Goal: Complete application form: Complete application form

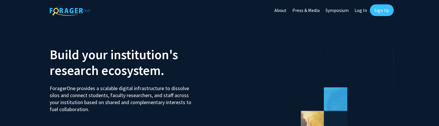
click at [361, 11] on link "Log In" at bounding box center [361, 10] width 18 height 20
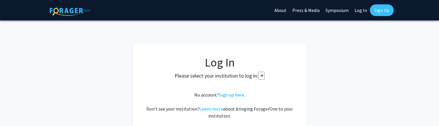
select select
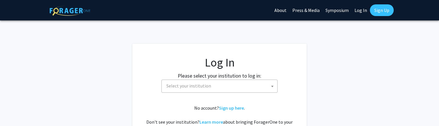
click at [384, 9] on link "Sign Up" at bounding box center [382, 10] width 24 height 12
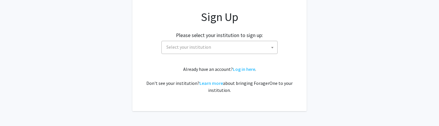
scroll to position [47, 0]
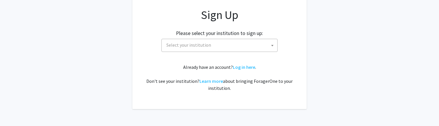
click at [231, 44] on span "Select your institution" at bounding box center [220, 45] width 113 height 12
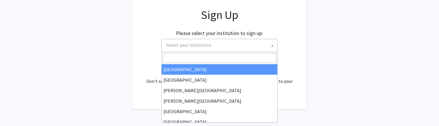
click at [242, 56] on input "Search" at bounding box center [219, 58] width 113 height 10
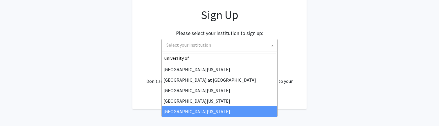
type input "university of"
select select "33"
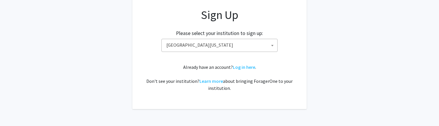
click at [211, 68] on div "Already have an account? Log in here . Don't see your institution? Learn more a…" at bounding box center [219, 77] width 151 height 28
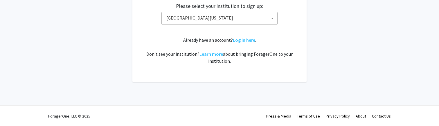
scroll to position [0, 0]
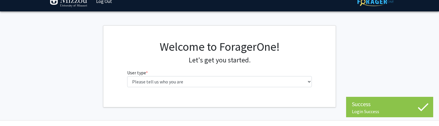
scroll to position [24, 0]
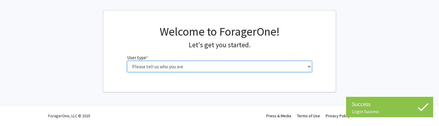
click at [255, 69] on select "Please tell us who you are Undergraduate Student Master's Student Doctoral Cand…" at bounding box center [219, 66] width 185 height 11
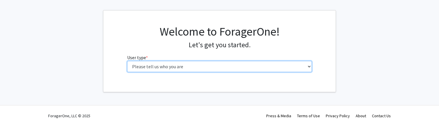
select select "6: adminAssistant"
click at [127, 61] on select "Please tell us who you are Undergraduate Student Master's Student Doctoral Cand…" at bounding box center [219, 66] width 185 height 11
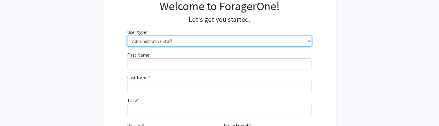
scroll to position [52, 0]
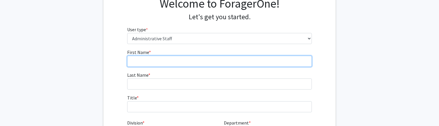
click at [245, 57] on input "First Name * required" at bounding box center [219, 61] width 185 height 11
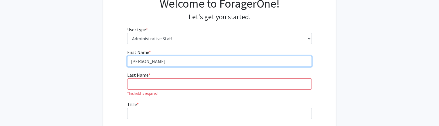
click at [243, 61] on input "Taylor Stevenson" at bounding box center [219, 61] width 185 height 11
type input "Taylor"
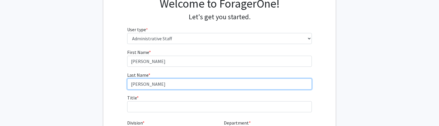
type input "Stevenson"
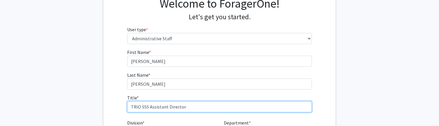
type input "TRiO SSS Assistant Director"
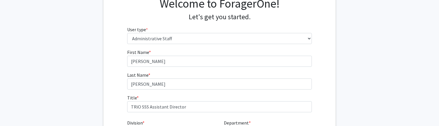
scroll to position [120, 0]
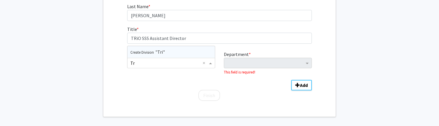
type input "T"
type input "v"
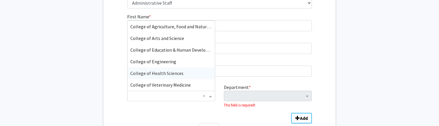
scroll to position [92, 0]
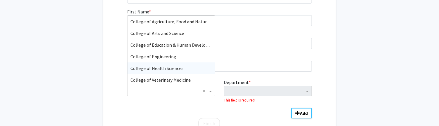
click at [211, 91] on span "Division" at bounding box center [211, 90] width 7 height 7
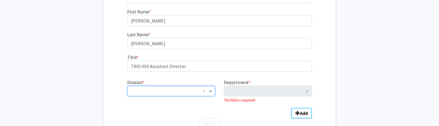
click at [211, 91] on span "Division" at bounding box center [211, 90] width 7 height 7
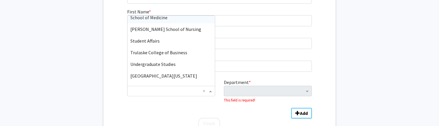
scroll to position [186, 0]
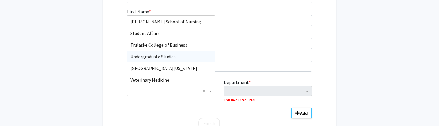
click at [183, 59] on div "Undergraduate Studies" at bounding box center [171, 57] width 87 height 12
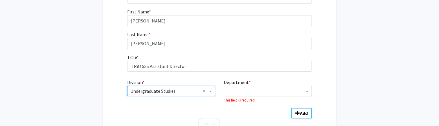
click at [260, 90] on input "Department" at bounding box center [265, 90] width 77 height 7
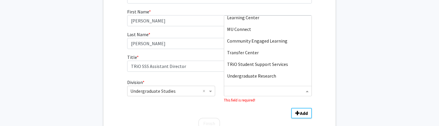
scroll to position [70, 0]
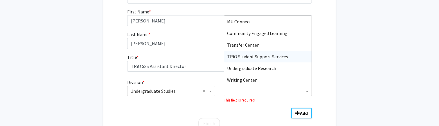
click at [264, 56] on span "TRiO Student Support Services" at bounding box center [257, 56] width 61 height 6
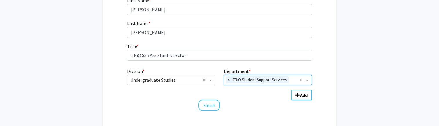
scroll to position [119, 0]
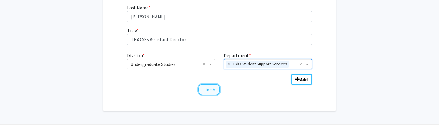
click at [208, 90] on button "Finish" at bounding box center [210, 89] width 22 height 11
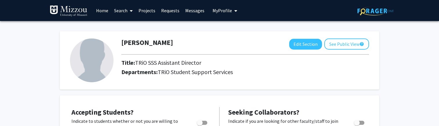
click at [258, 50] on div at bounding box center [245, 54] width 257 height 10
